Goal: Task Accomplishment & Management: Manage account settings

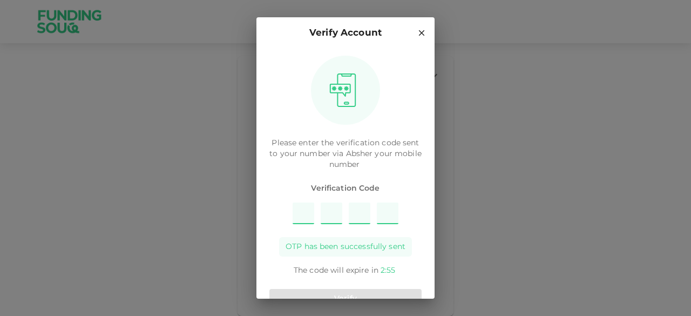
type input "8"
type input "4"
type input "1"
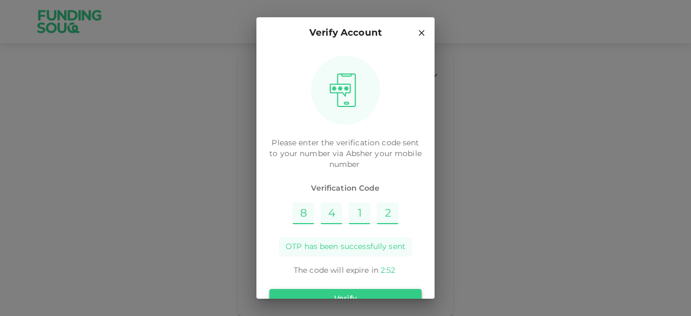
type input "2"
click at [344, 293] on button "Verify" at bounding box center [345, 298] width 152 height 19
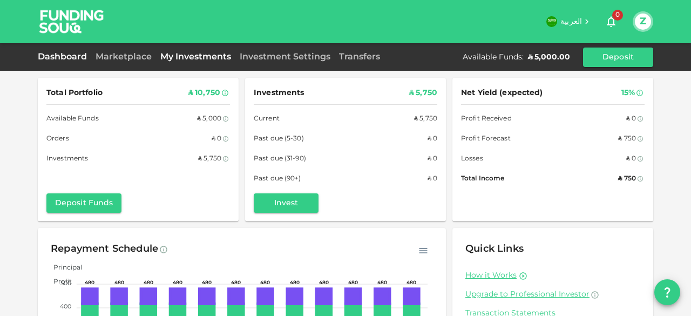
click at [190, 57] on link "My Investments" at bounding box center [195, 57] width 79 height 8
